Goal: Transaction & Acquisition: Download file/media

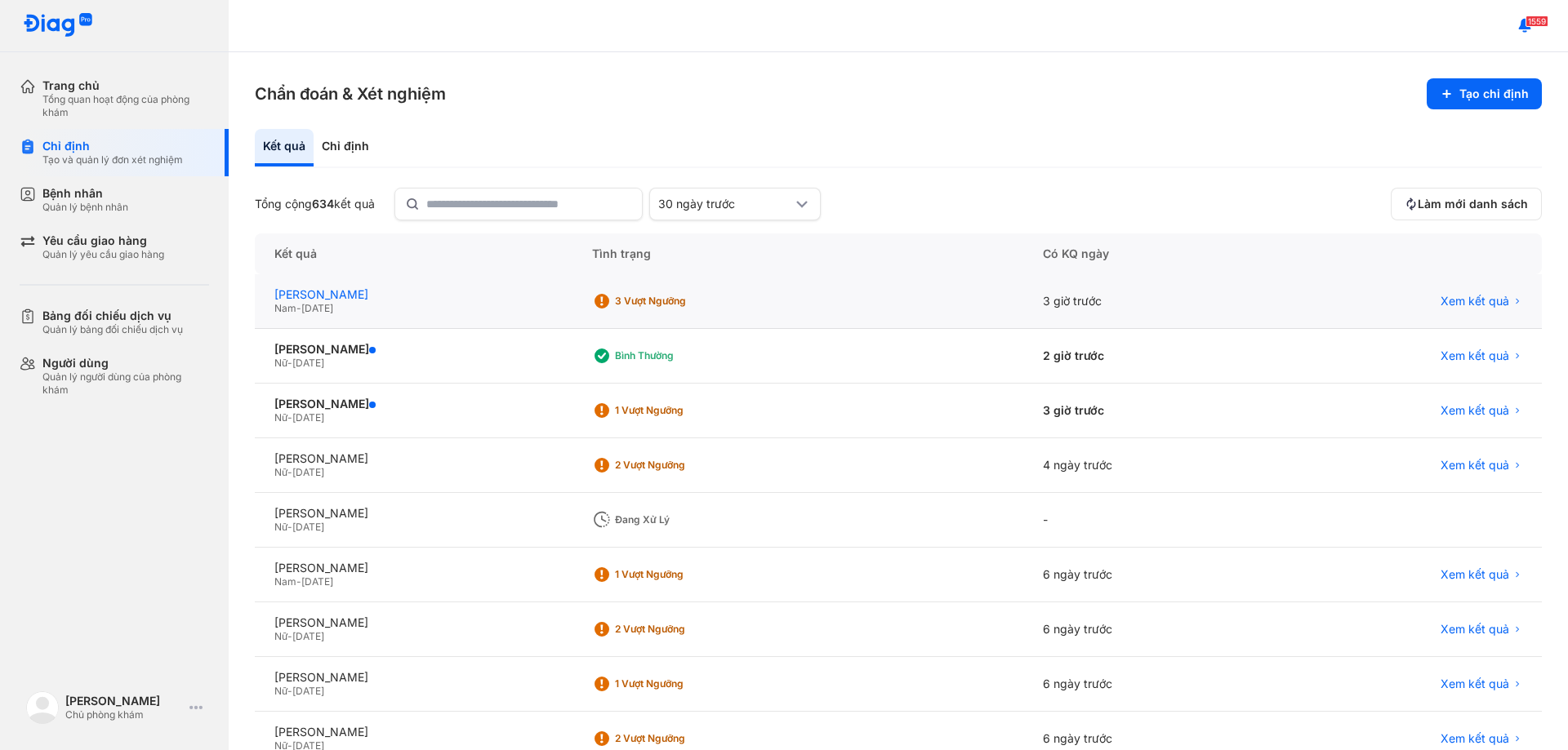
click at [358, 300] on div "[PERSON_NAME]" at bounding box center [413, 294] width 279 height 15
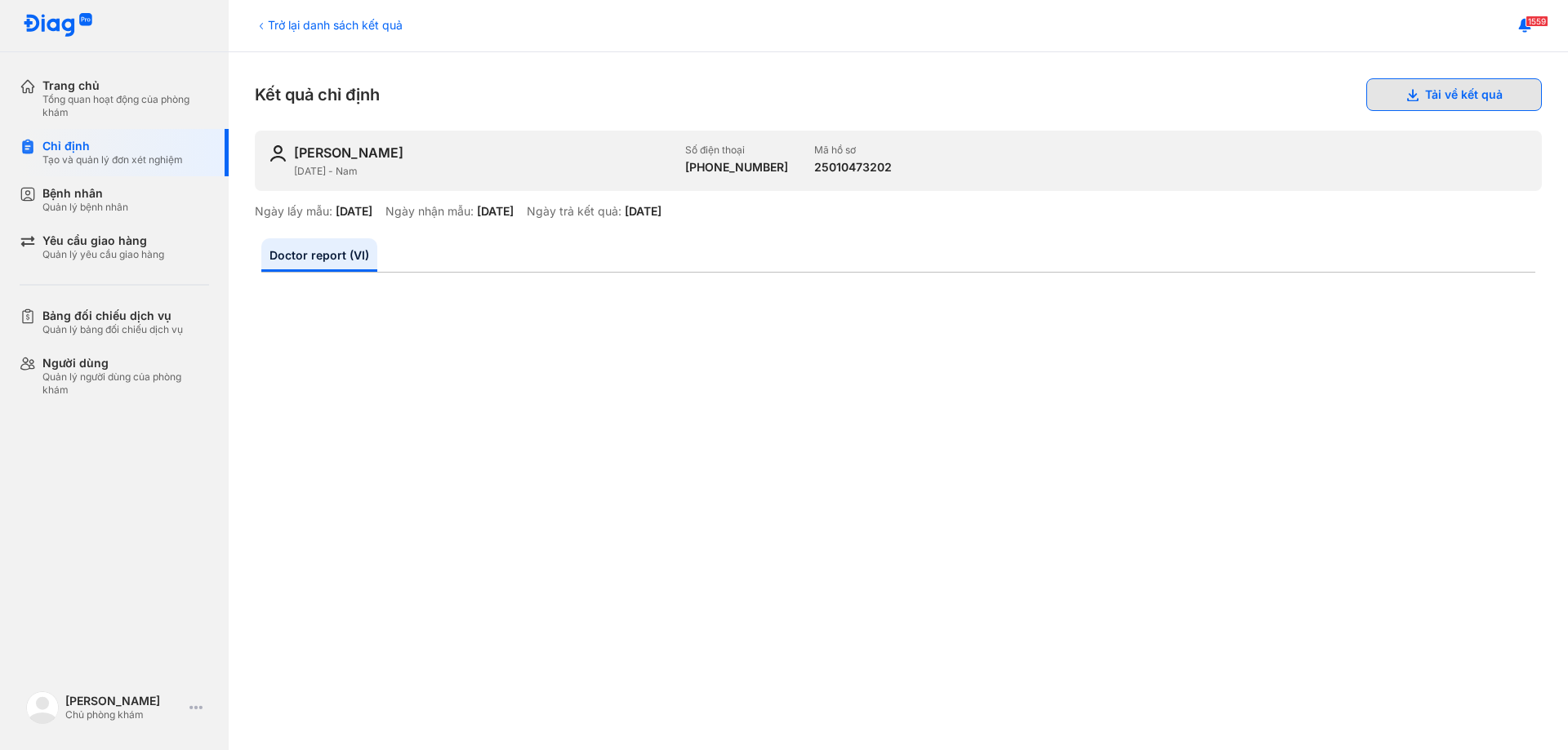
click at [1412, 94] on button "Tải về kết quả" at bounding box center [1454, 94] width 176 height 32
click at [1410, 104] on button "Tải về kết quả" at bounding box center [1454, 94] width 176 height 32
